Goal: Find specific page/section: Find specific page/section

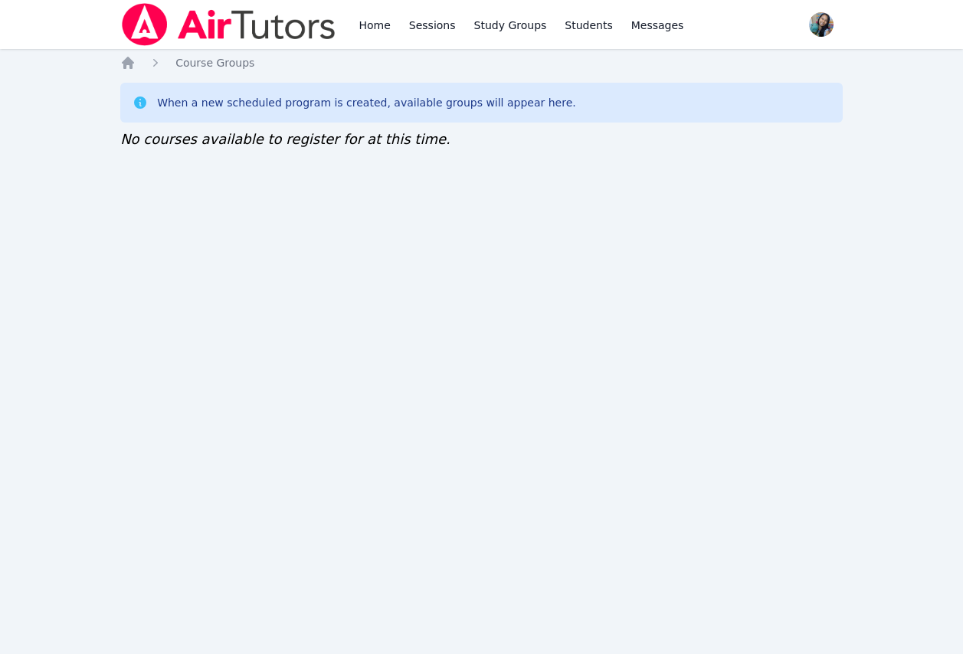
click at [60, 240] on div "Home Sessions Study Groups Students Messages Open user menu Sokha Lee Open main…" at bounding box center [481, 327] width 963 height 654
click at [211, 296] on div "Home Sessions Study Groups Students Messages Open user menu Sokha Lee Open main…" at bounding box center [481, 327] width 963 height 654
